Goal: Information Seeking & Learning: Compare options

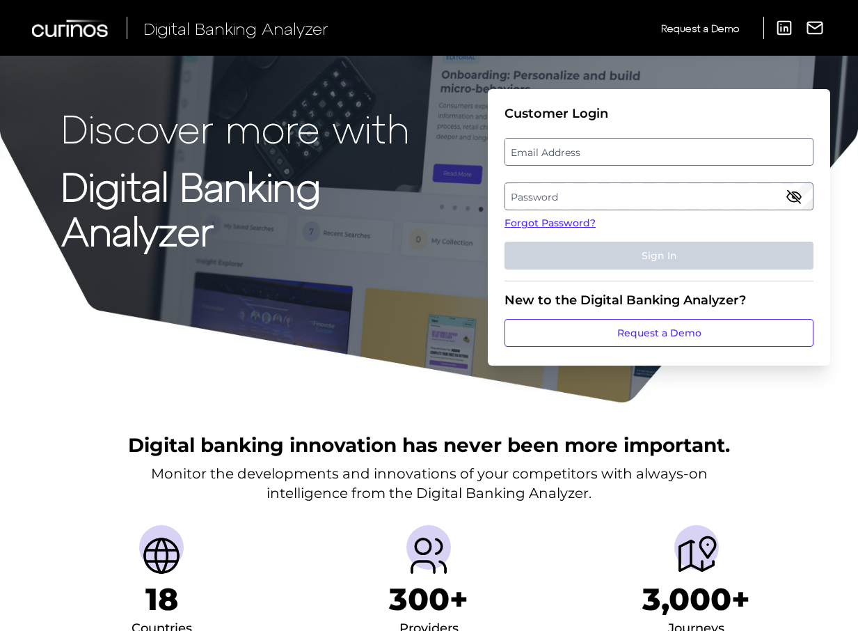
click at [599, 156] on label "Email Address" at bounding box center [658, 151] width 307 height 25
click at [599, 156] on input "email" at bounding box center [659, 152] width 309 height 28
click at [720, 164] on input "Email Address" at bounding box center [659, 152] width 309 height 28
drag, startPoint x: 549, startPoint y: 150, endPoint x: 516, endPoint y: 148, distance: 32.8
click at [481, 134] on div "Discover more with Digital Banking Analyzer Customer Login Email Address mailto…" at bounding box center [429, 202] width 858 height 404
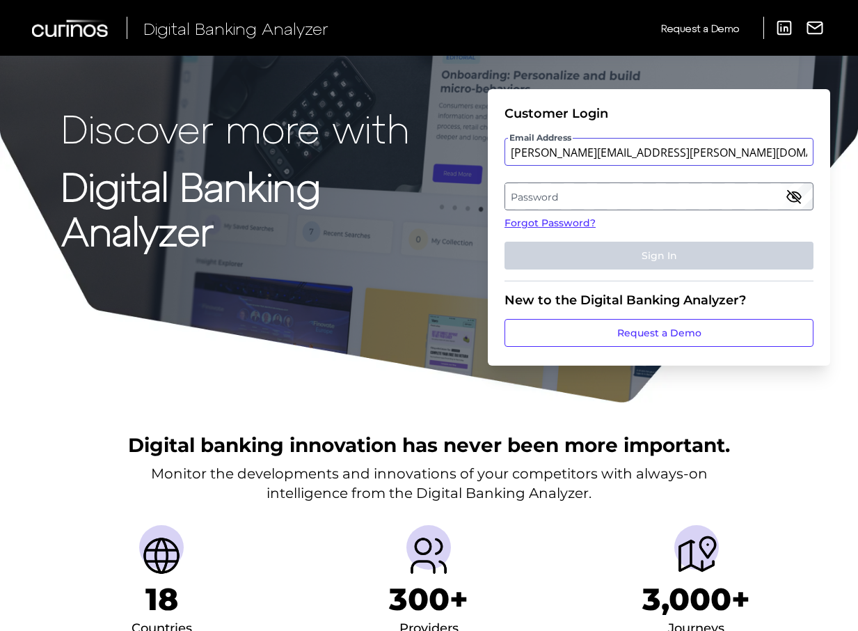
type input "mitali.kripalani@aexp.com"
click at [575, 205] on label "Password" at bounding box center [658, 196] width 307 height 25
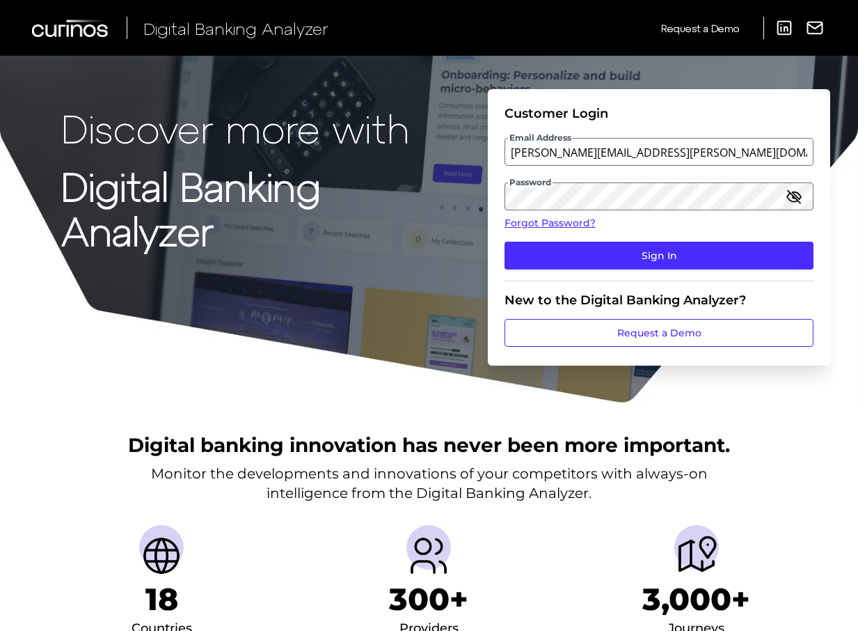
click at [791, 189] on icon "button" at bounding box center [794, 196] width 17 height 17
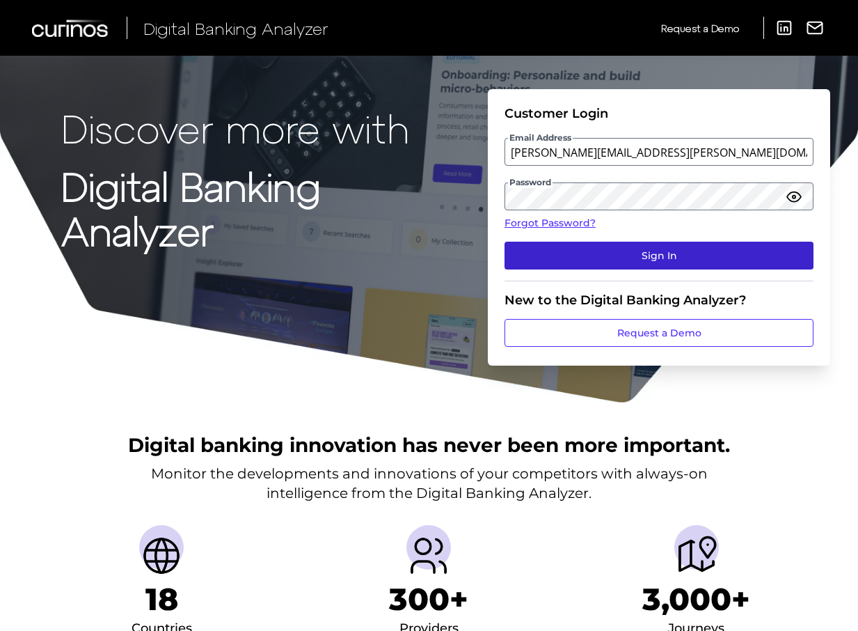
click at [754, 248] on button "Sign In" at bounding box center [659, 256] width 309 height 28
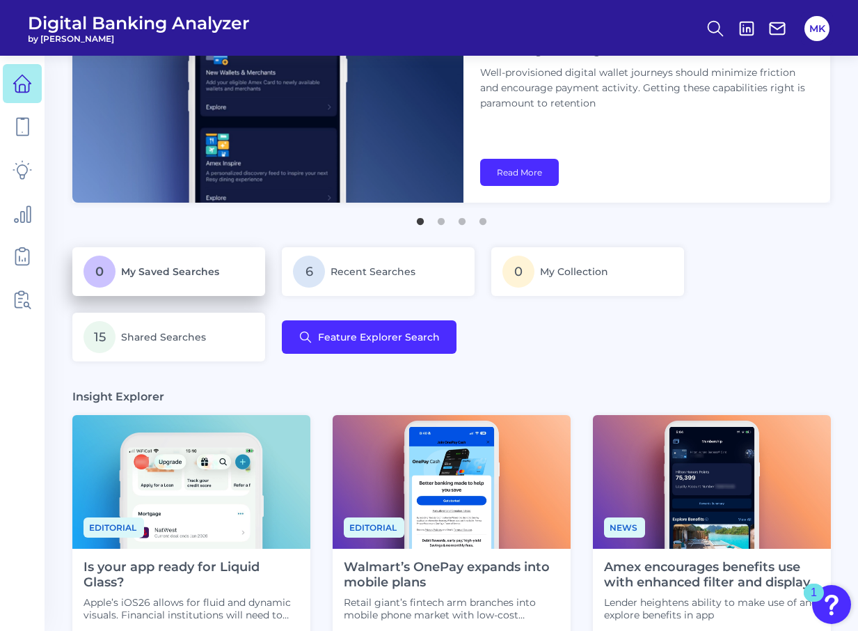
scroll to position [95, 0]
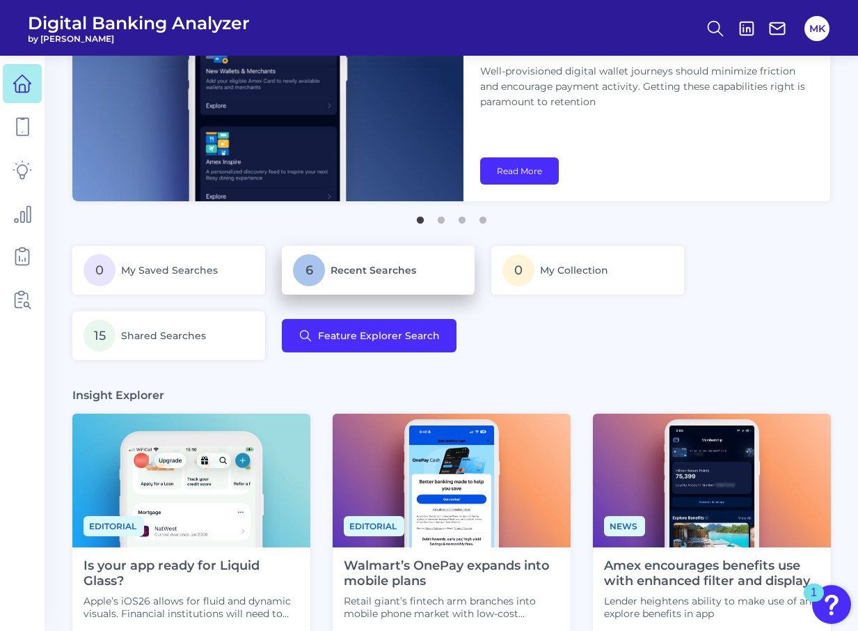
click at [346, 267] on span "Recent Searches" at bounding box center [374, 270] width 86 height 13
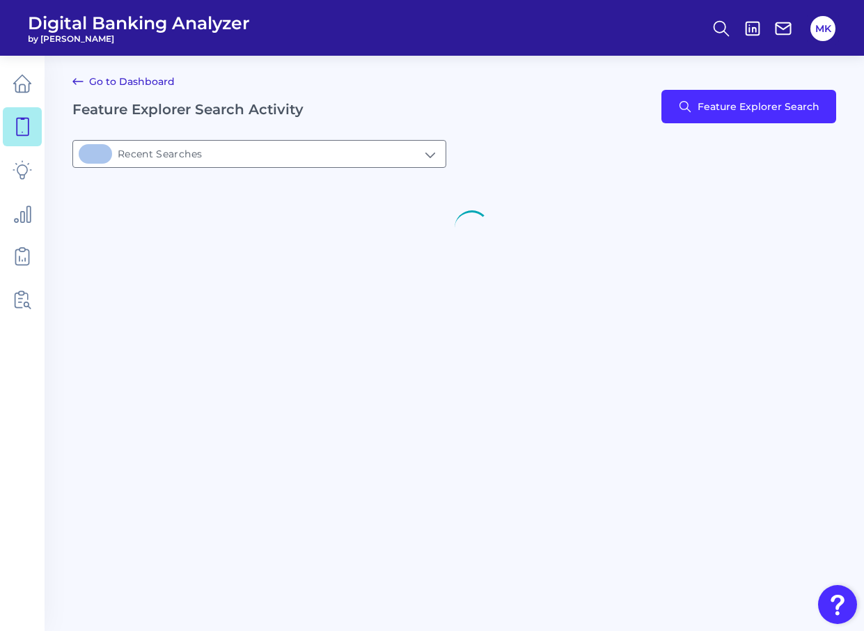
type input "6Recent Searches"
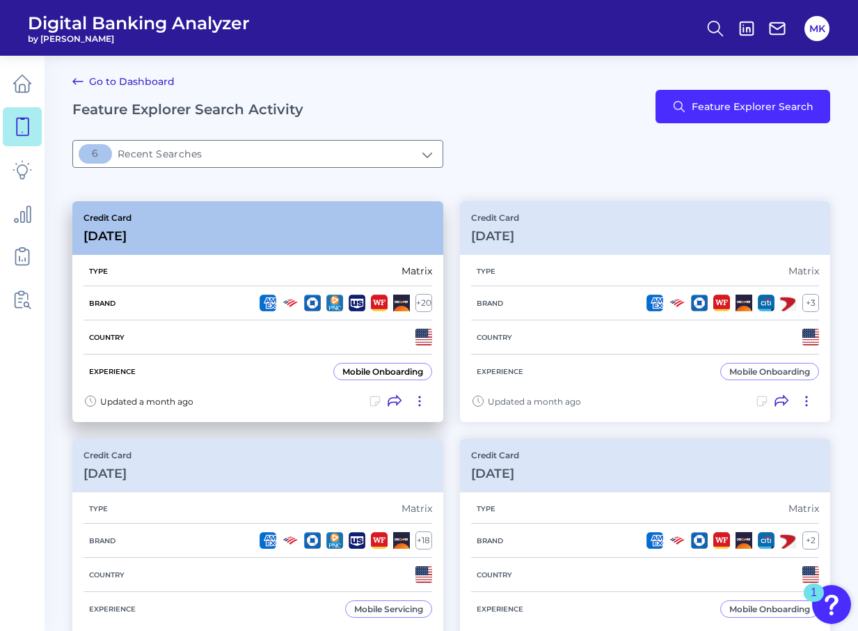
click at [355, 248] on div "Credit Card Sep 12 2025" at bounding box center [257, 228] width 371 height 54
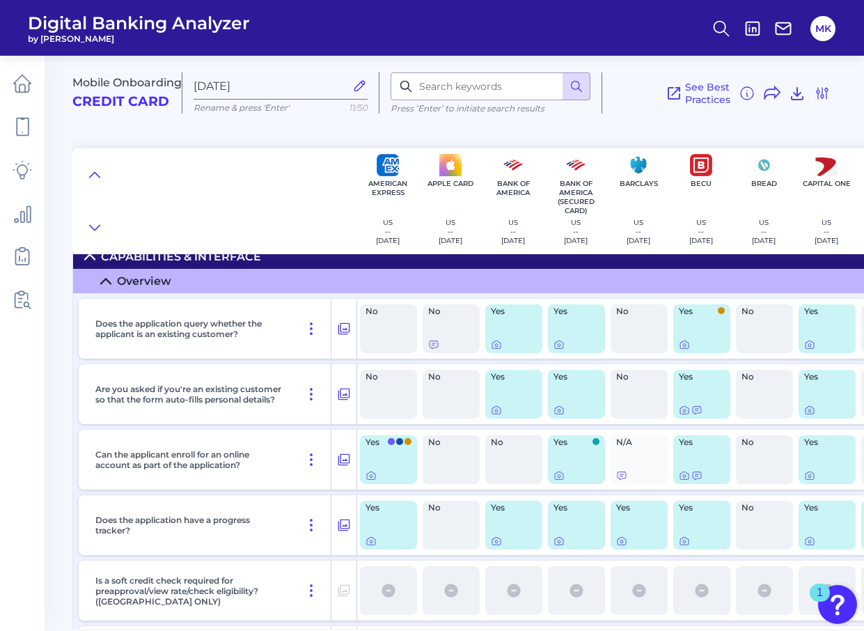
scroll to position [2927, 0]
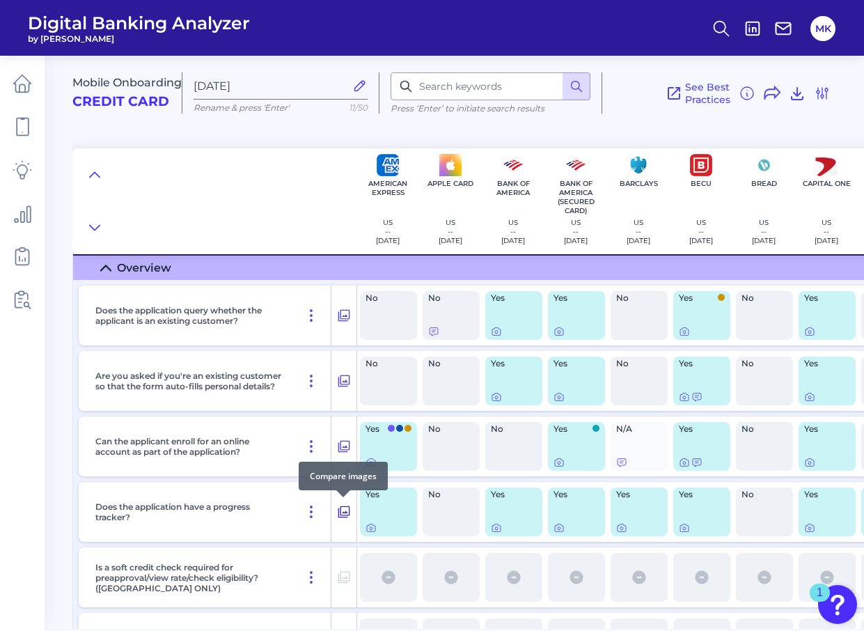
click at [334, 512] on button at bounding box center [343, 512] width 25 height 22
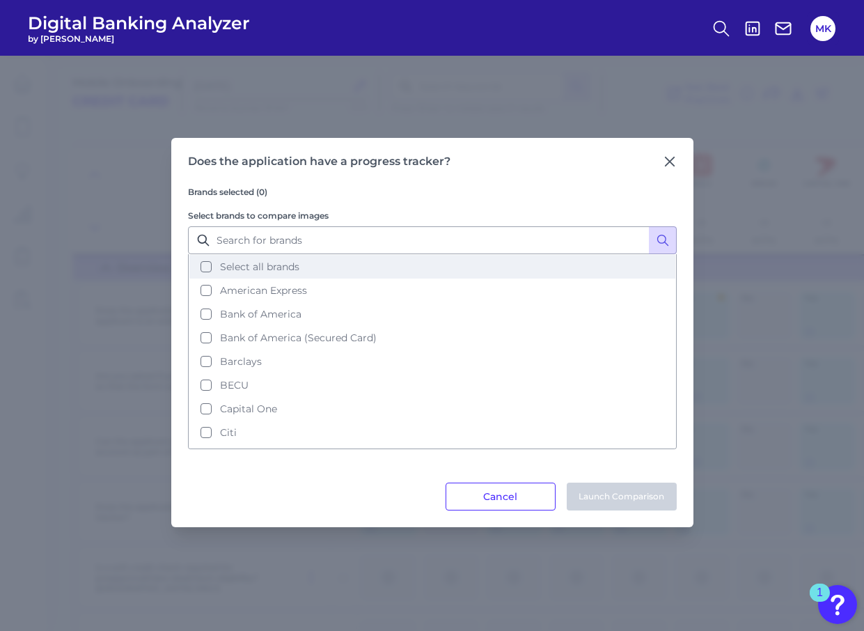
click at [492, 273] on button "Select all brands" at bounding box center [432, 267] width 486 height 24
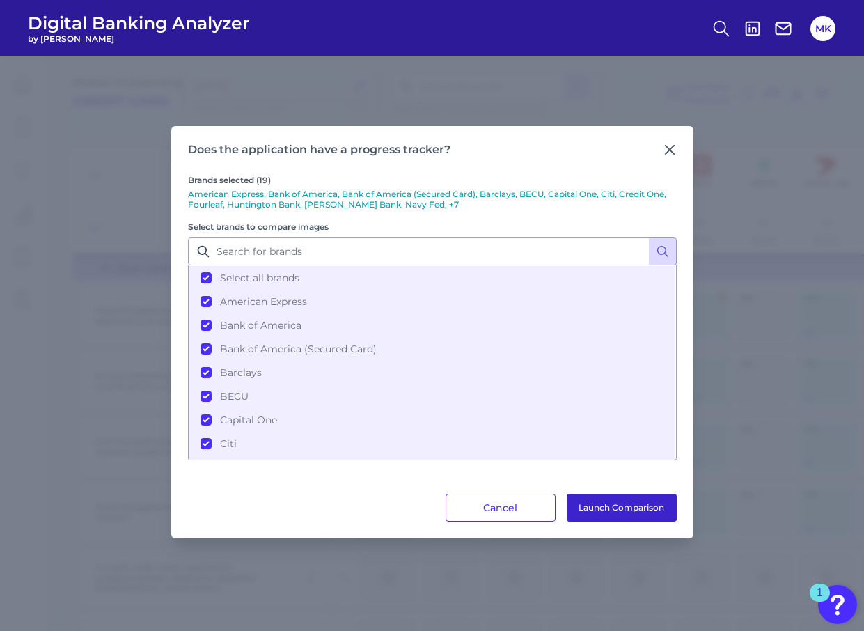
click at [619, 505] on button "Launch Comparison" at bounding box center [622, 508] width 110 height 28
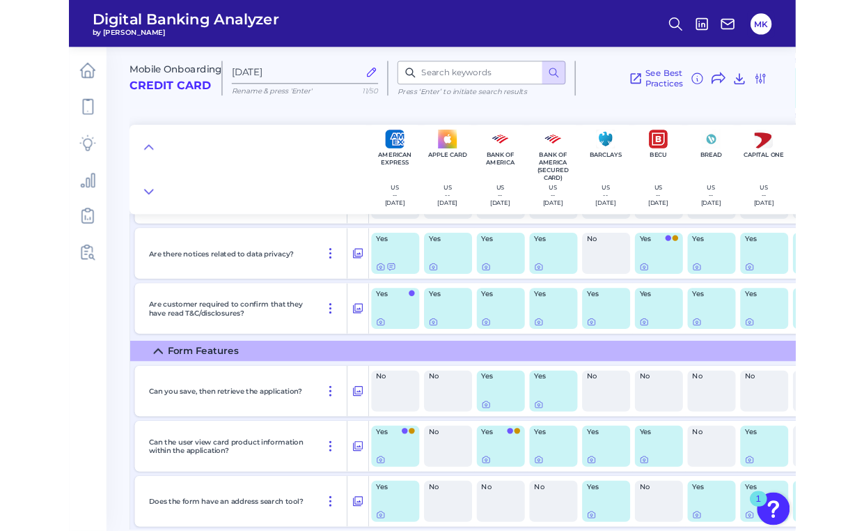
scroll to position [3487, 0]
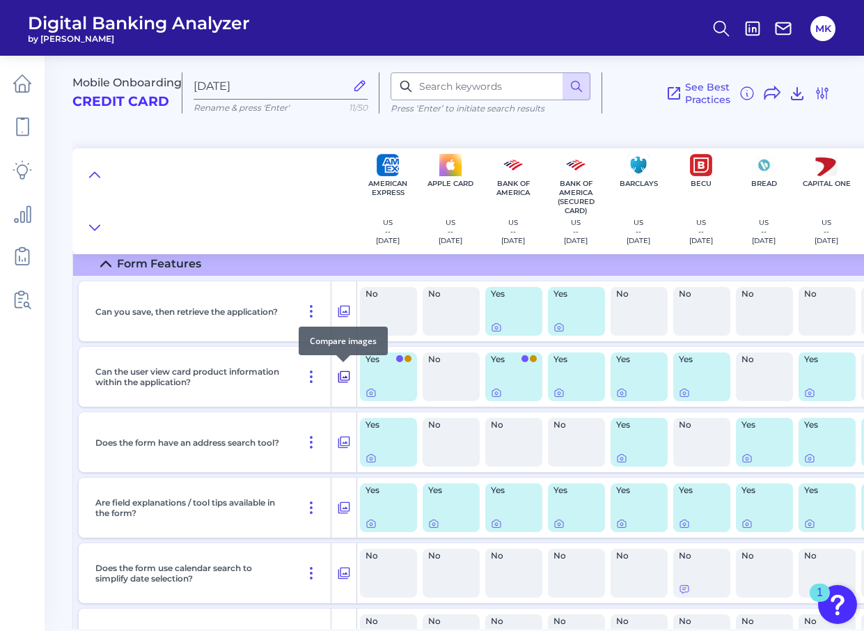
click at [343, 374] on icon at bounding box center [344, 376] width 14 height 17
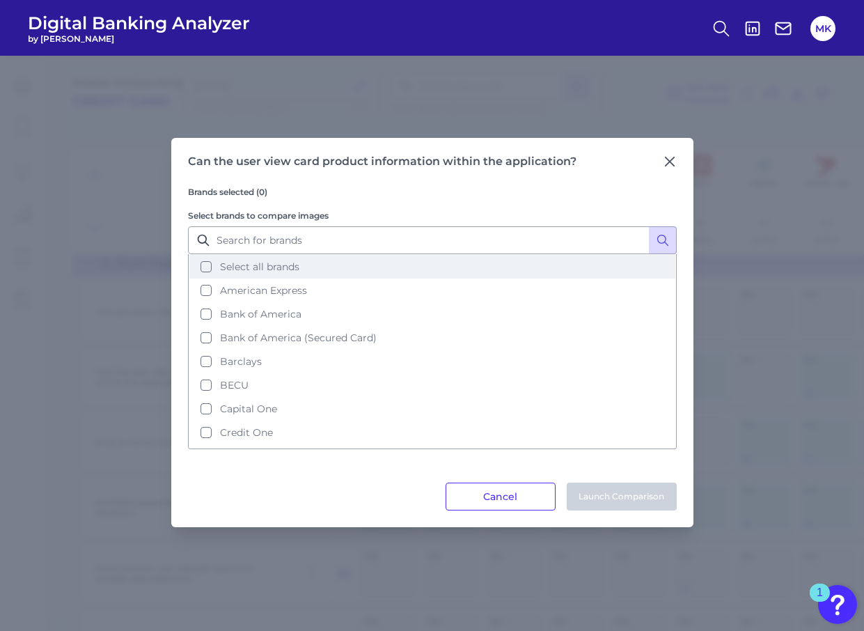
click at [280, 263] on span "Select all brands" at bounding box center [259, 266] width 79 height 13
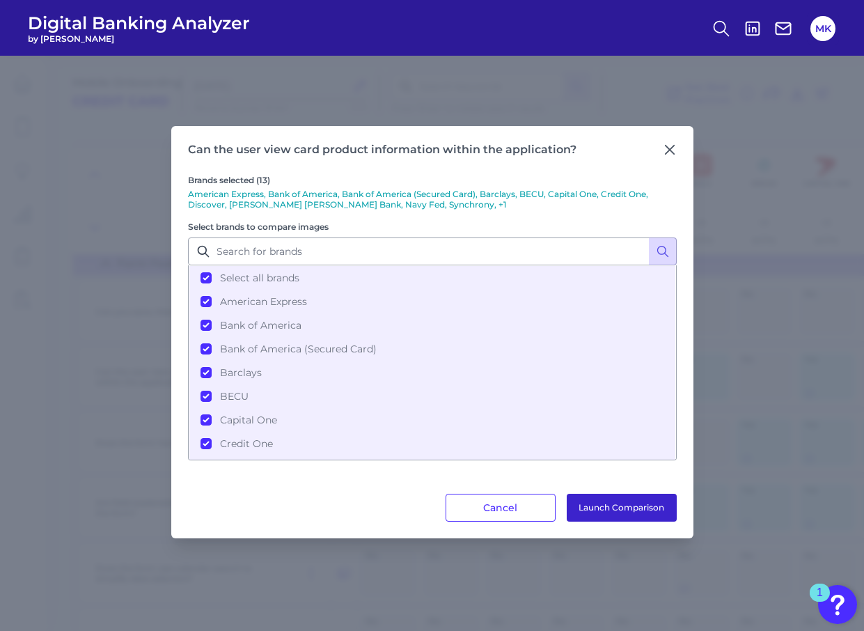
click at [593, 503] on button "Launch Comparison" at bounding box center [622, 508] width 110 height 28
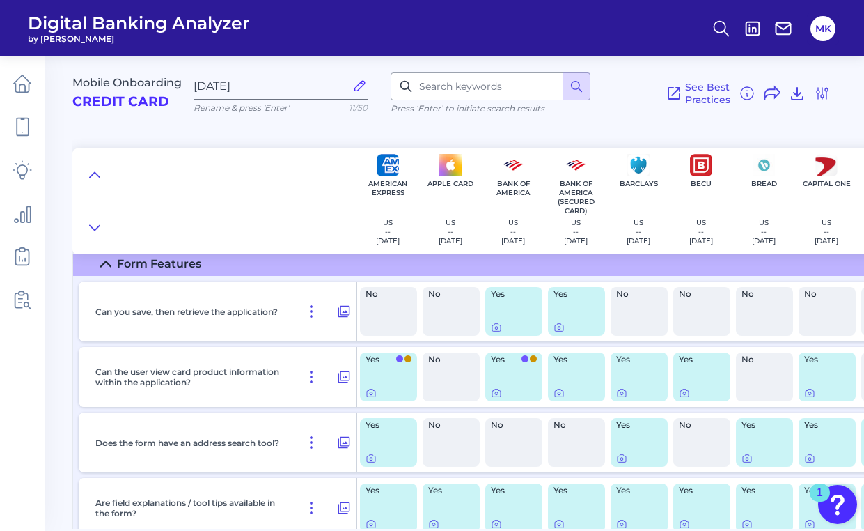
scroll to position [3485, 0]
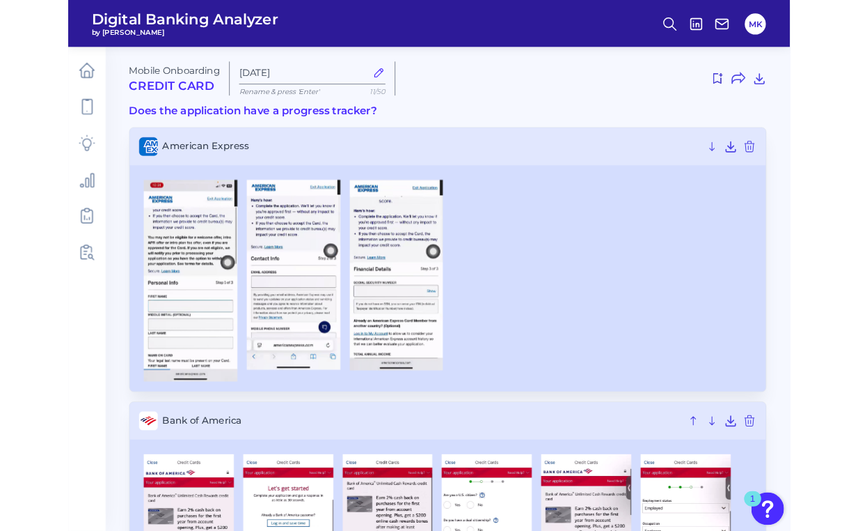
scroll to position [5457, 0]
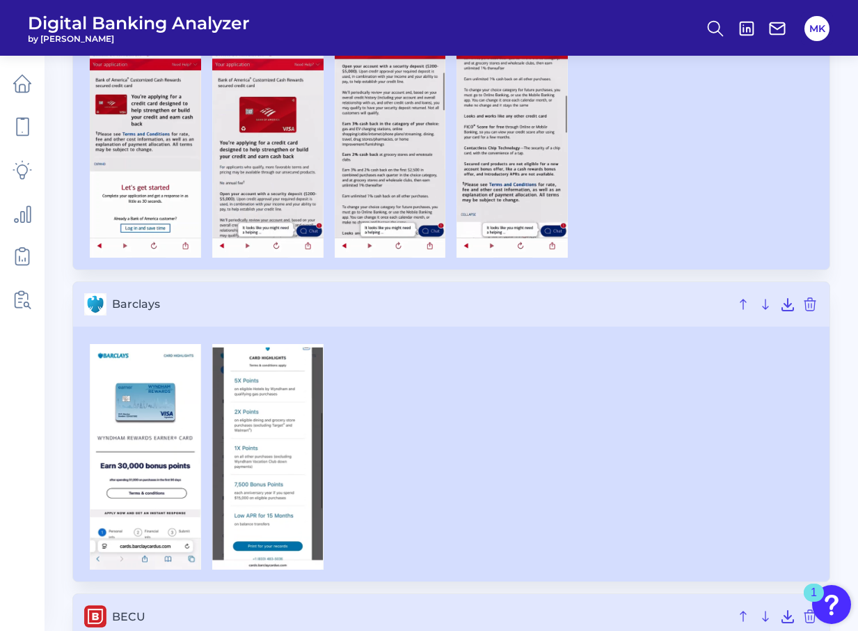
scroll to position [831, 0]
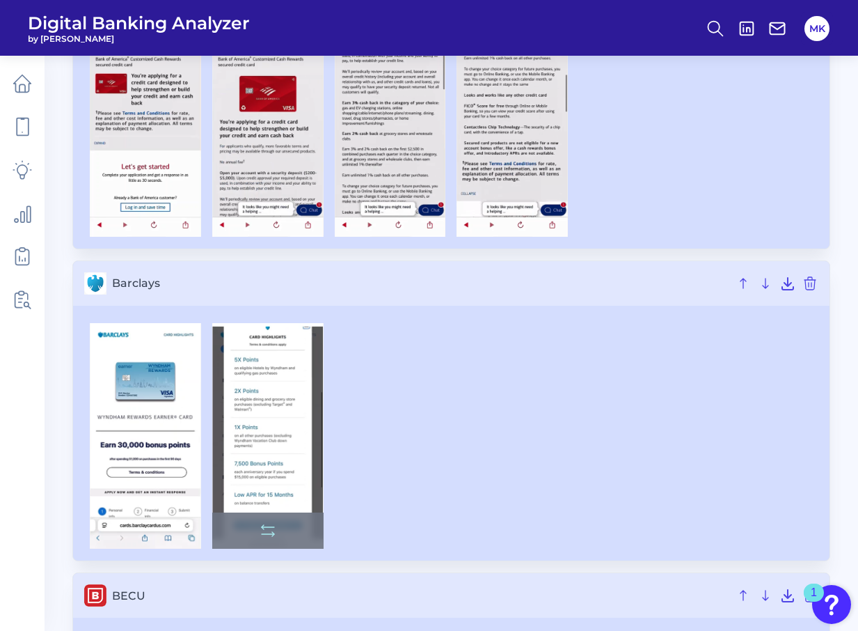
click at [286, 391] on img at bounding box center [267, 436] width 111 height 226
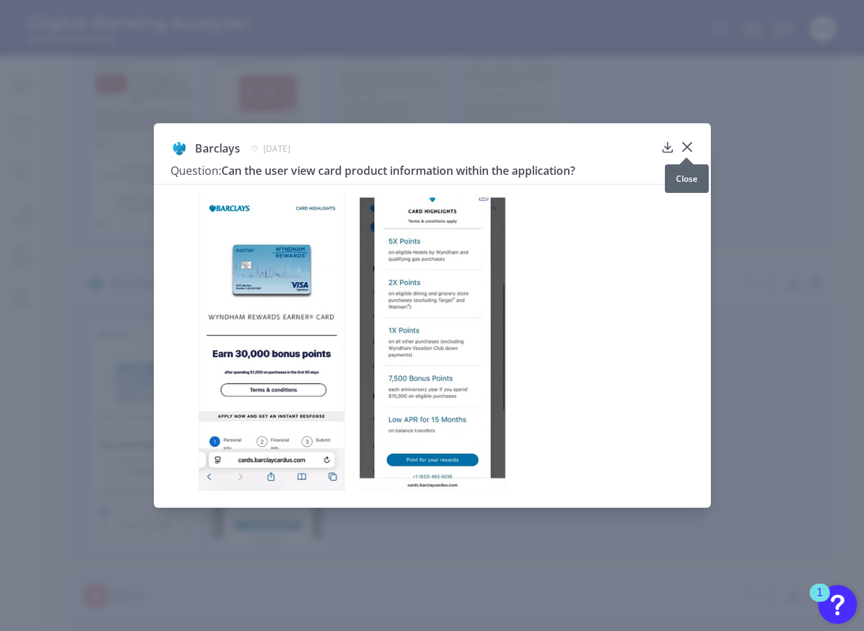
click at [693, 144] on icon at bounding box center [687, 147] width 14 height 14
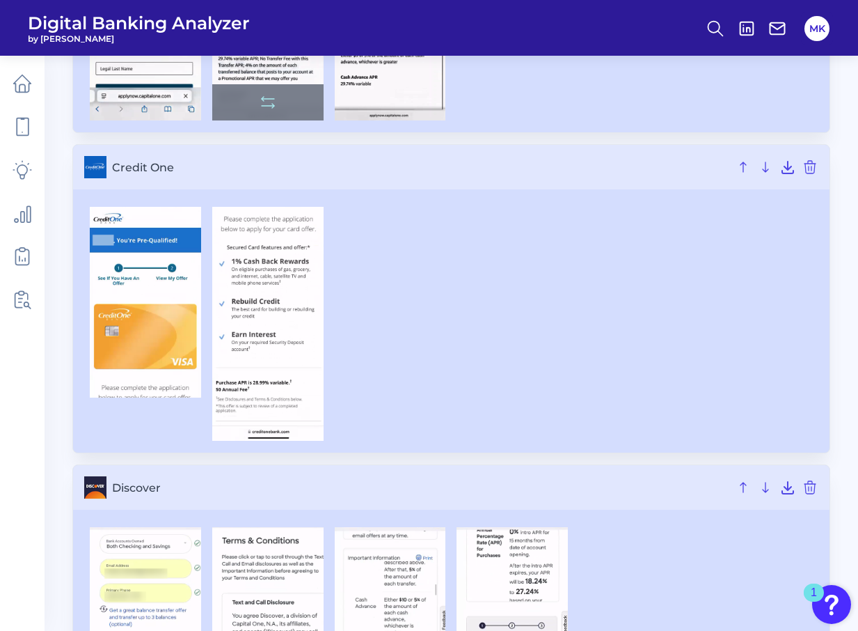
scroll to position [1881, 0]
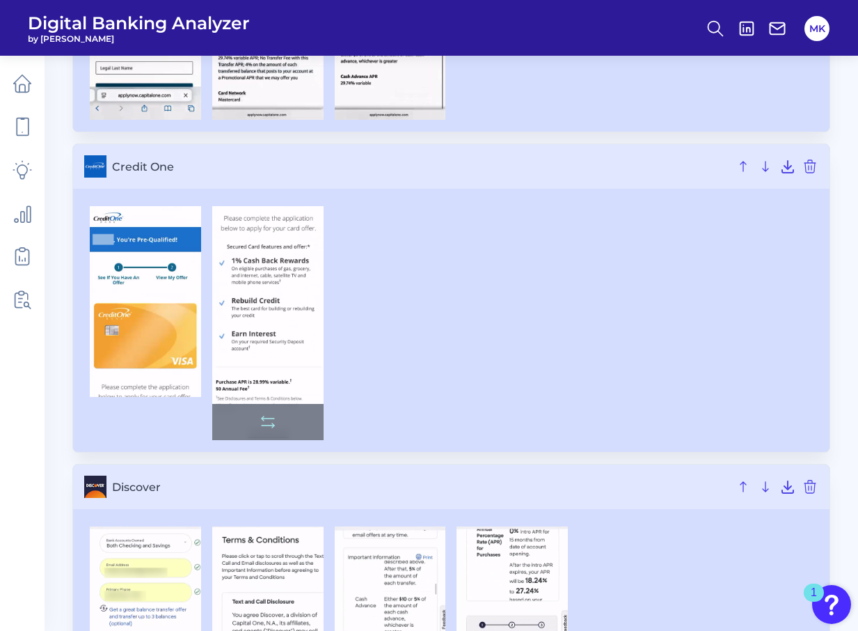
click at [244, 323] on img at bounding box center [267, 323] width 111 height 234
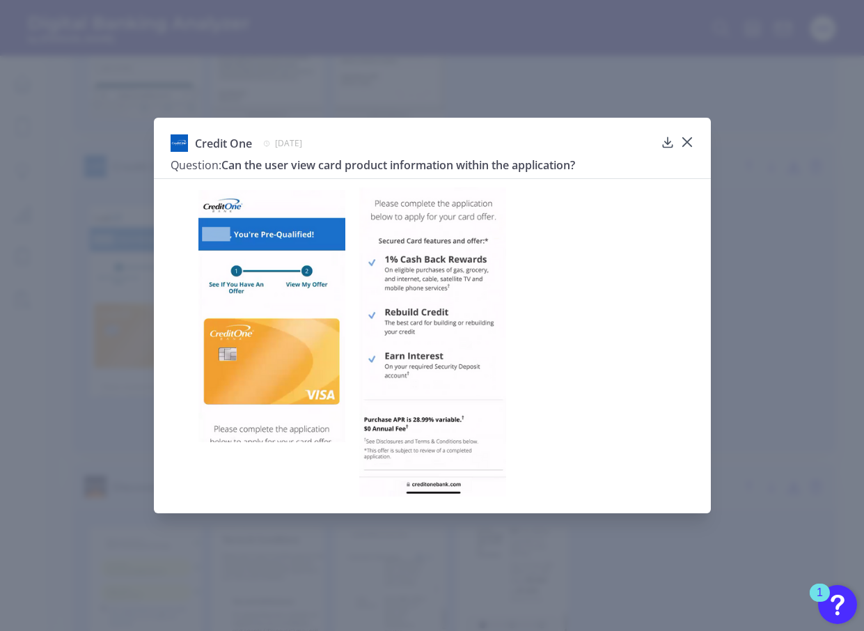
click at [698, 135] on div "Credit One January 9, 2025 Question: Can the user view card product information…" at bounding box center [432, 315] width 557 height 395
click at [692, 137] on icon at bounding box center [687, 142] width 14 height 14
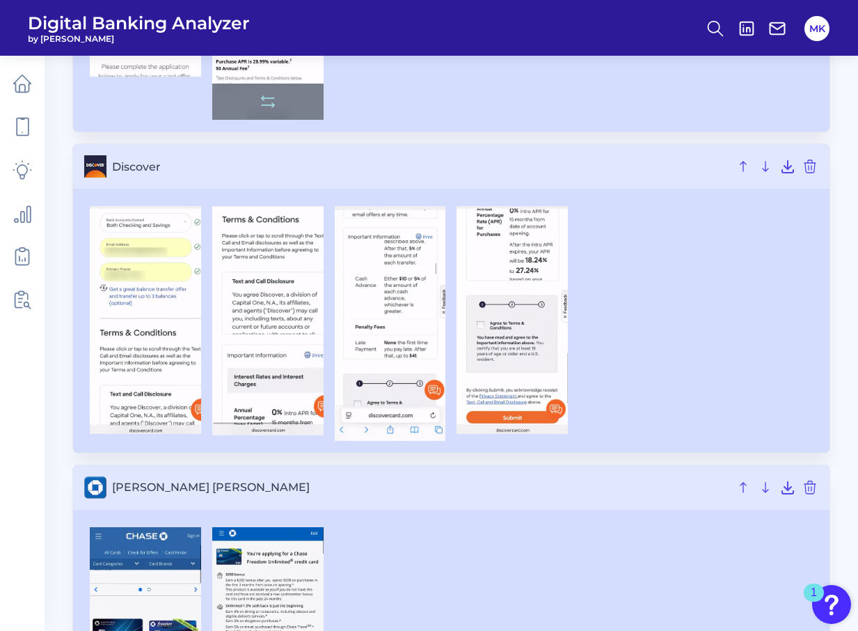
scroll to position [2208, 0]
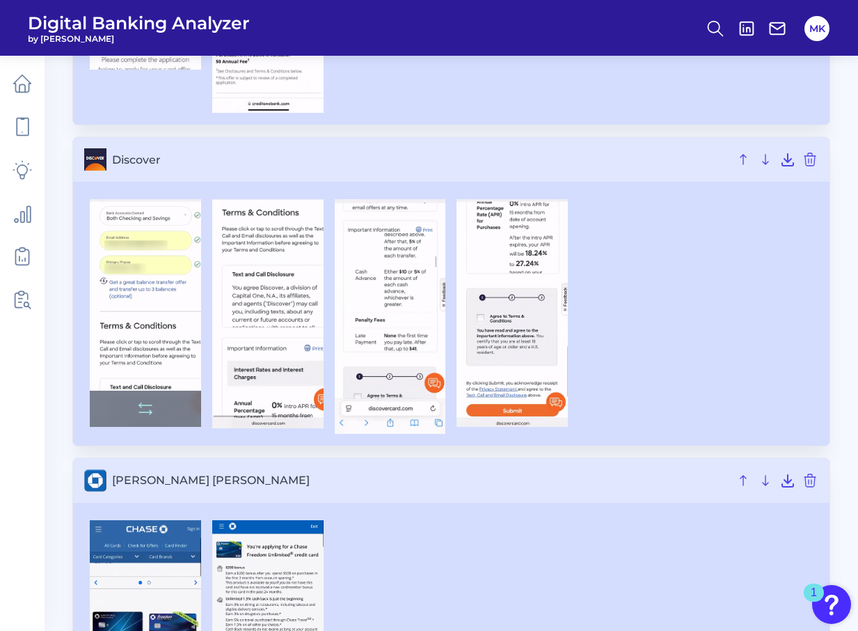
drag, startPoint x: 160, startPoint y: 366, endPoint x: 141, endPoint y: 347, distance: 26.6
click at [141, 347] on img at bounding box center [145, 312] width 111 height 227
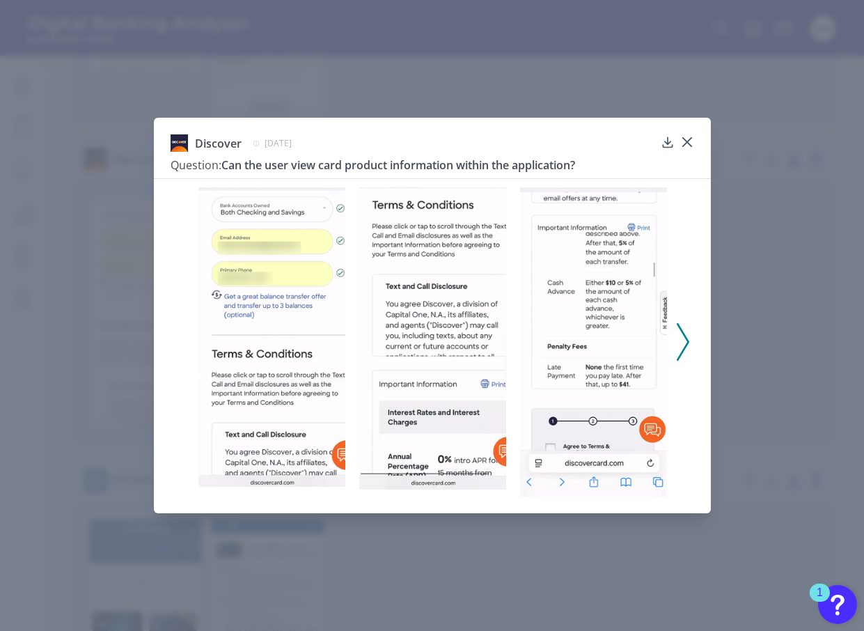
click at [679, 334] on icon at bounding box center [683, 342] width 13 height 38
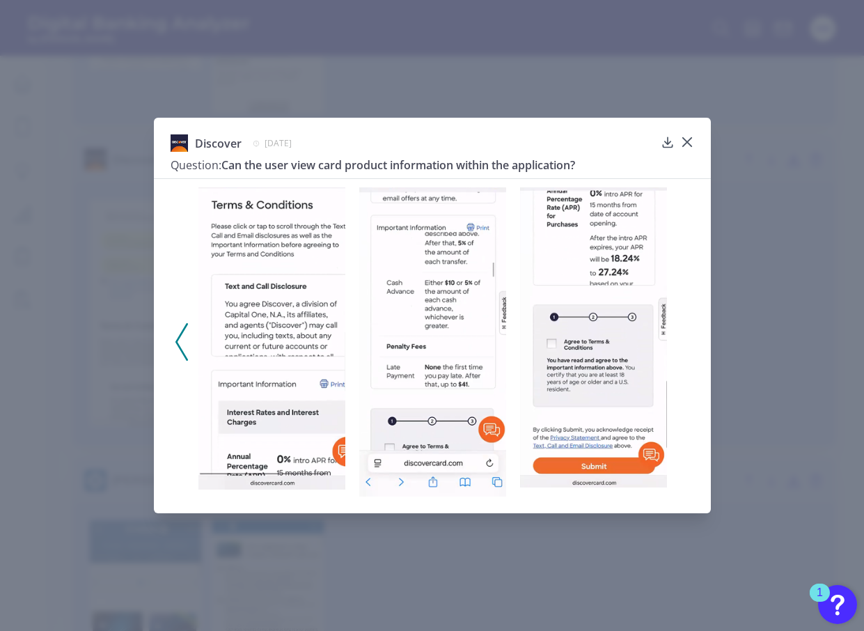
click at [171, 342] on div at bounding box center [432, 337] width 557 height 318
click at [182, 344] on icon at bounding box center [181, 342] width 13 height 38
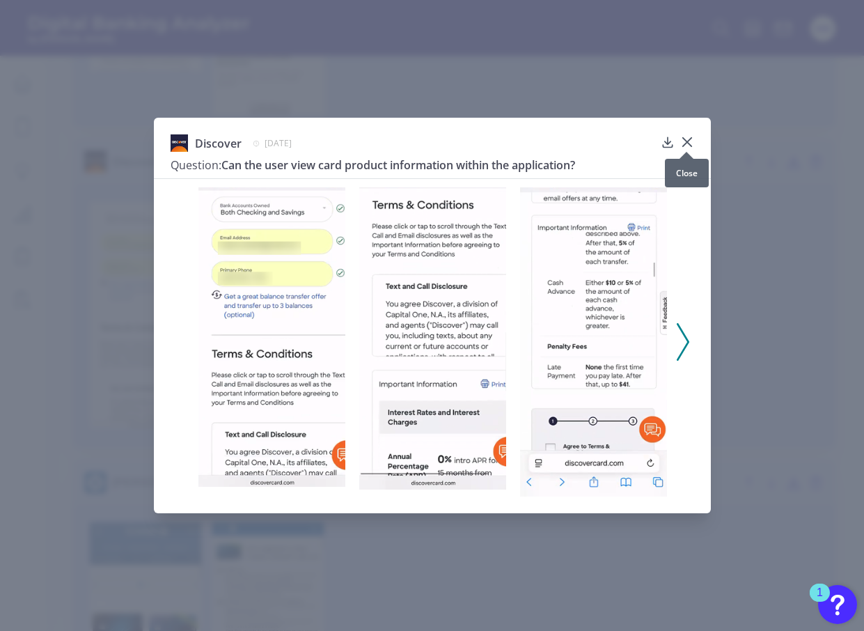
click at [688, 141] on icon at bounding box center [686, 142] width 8 height 8
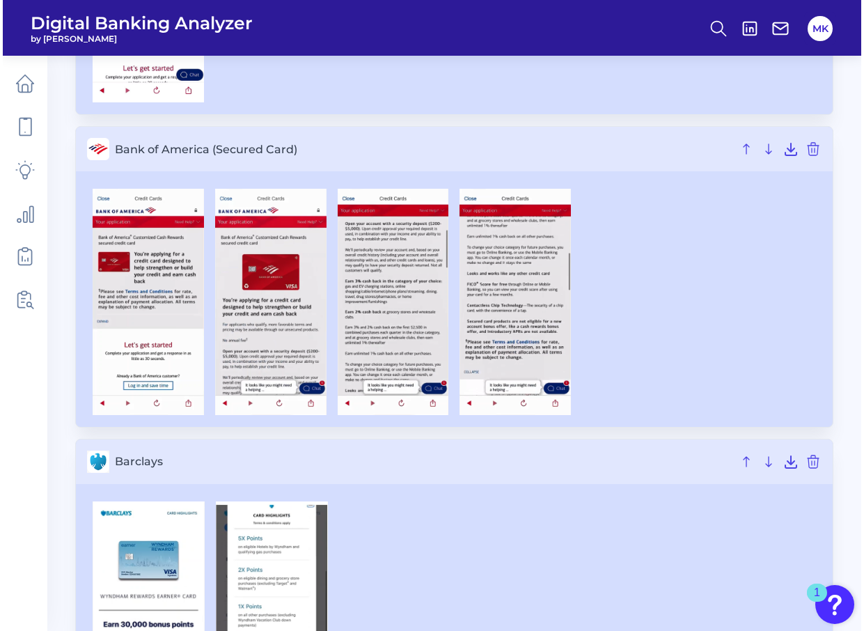
scroll to position [852, 0]
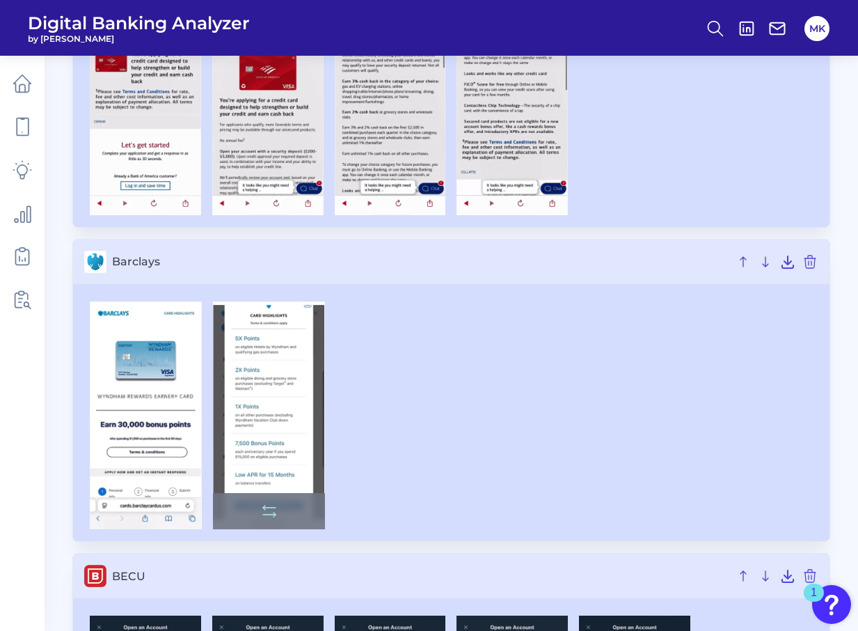
click at [282, 398] on img at bounding box center [269, 415] width 112 height 228
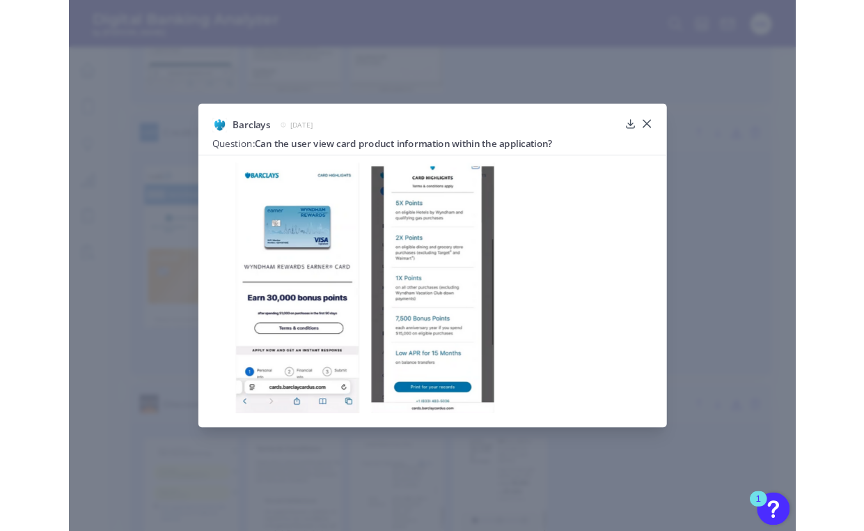
scroll to position [1898, 0]
